Goal: Task Accomplishment & Management: Complete application form

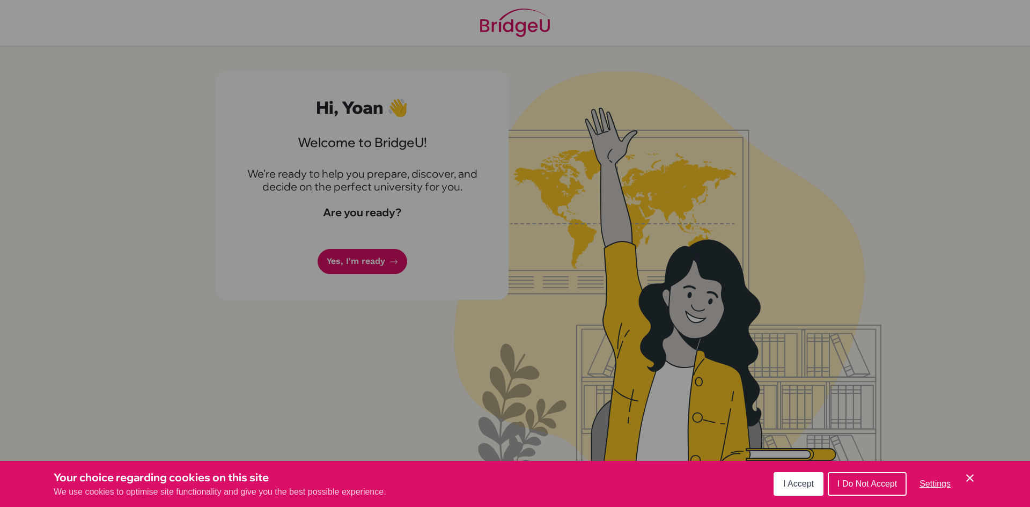
click at [790, 489] on button "I Accept" at bounding box center [799, 484] width 50 height 24
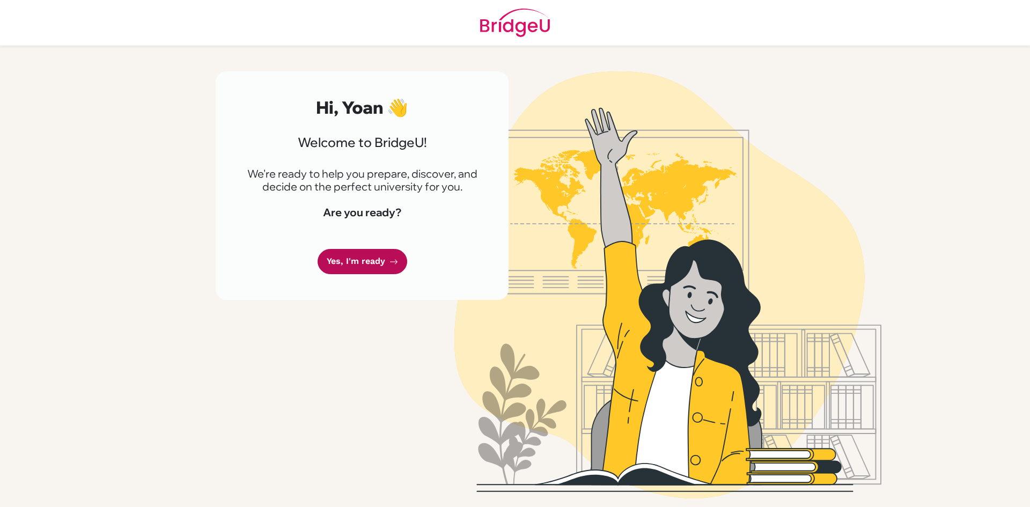
click at [389, 263] on icon at bounding box center [393, 261] width 9 height 9
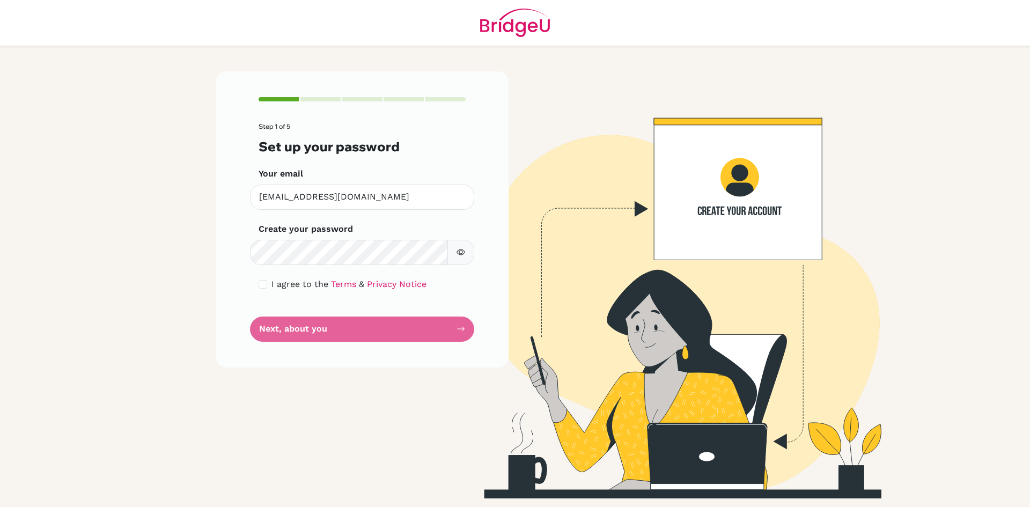
click at [298, 286] on span "I agree to the" at bounding box center [299, 284] width 57 height 10
click at [267, 283] on div "I agree to the Terms & Privacy Notice" at bounding box center [362, 284] width 207 height 13
click at [262, 287] on input "checkbox" at bounding box center [263, 284] width 9 height 9
checkbox input "true"
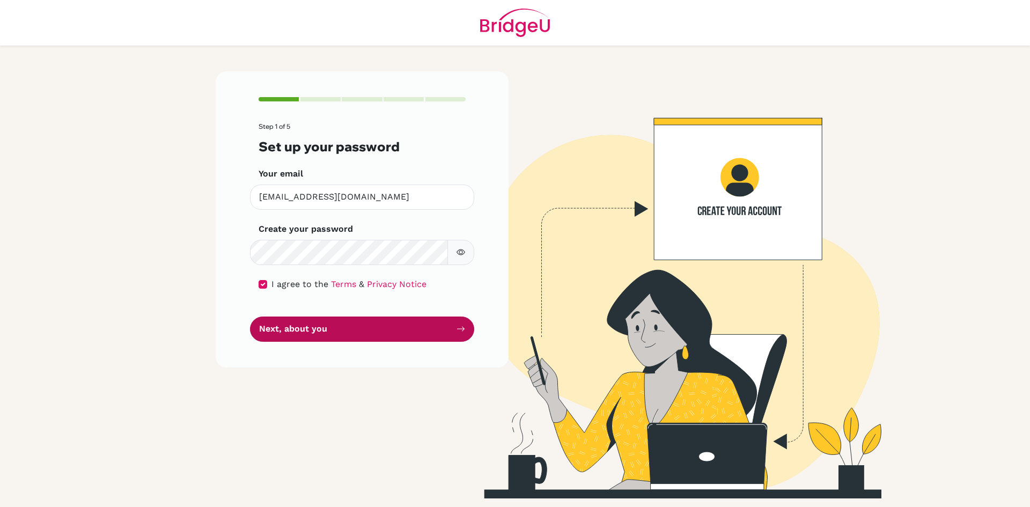
click at [310, 336] on button "Next, about you" at bounding box center [362, 328] width 224 height 25
